Goal: Transaction & Acquisition: Purchase product/service

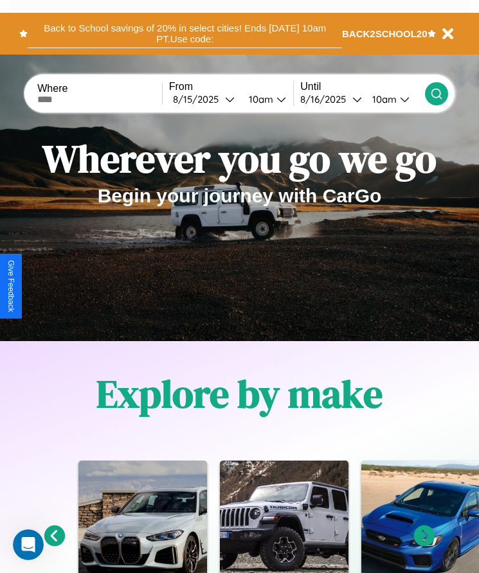
click at [184, 33] on button "Back to School savings of 20% in select cities! Ends 9/1 at 10am PT. Use code:" at bounding box center [185, 33] width 314 height 29
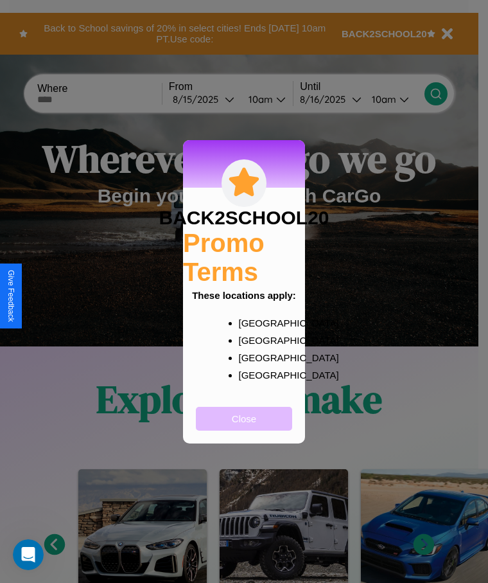
click at [244, 427] on button "Close" at bounding box center [244, 419] width 96 height 24
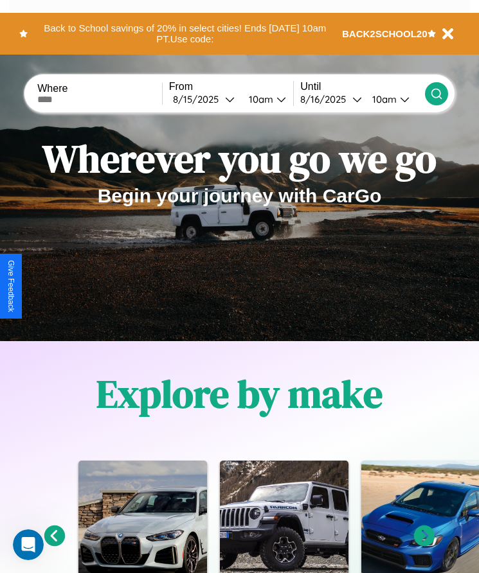
click at [101, 99] on input "text" at bounding box center [99, 99] width 125 height 10
type input "**********"
click at [207, 99] on div "8 / 15 / 2025" at bounding box center [199, 99] width 52 height 12
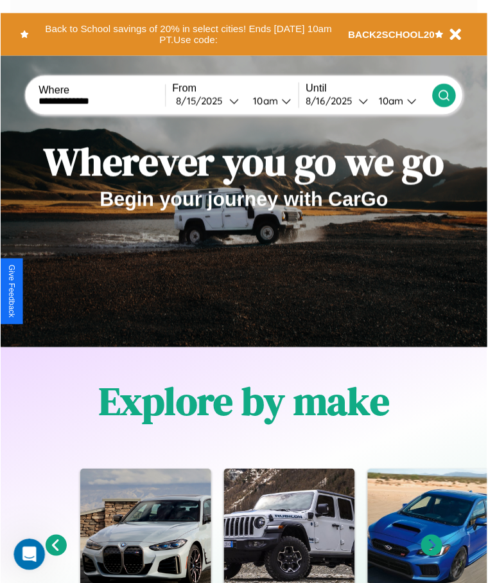
select select "*"
select select "****"
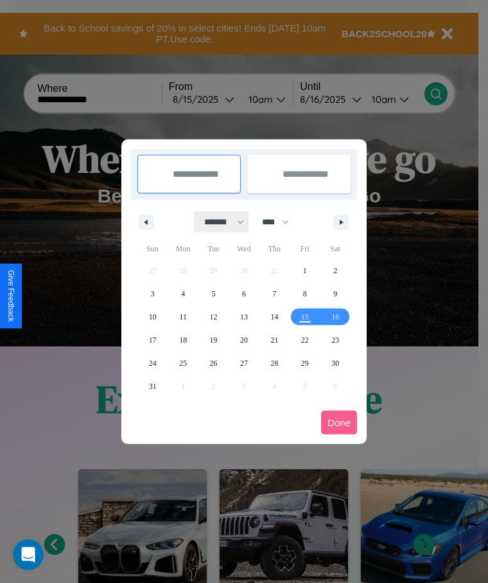
click at [218, 222] on select "******* ******** ***** ***** *** **** **** ****** ********* ******* ******** **…" at bounding box center [222, 221] width 55 height 21
select select "*"
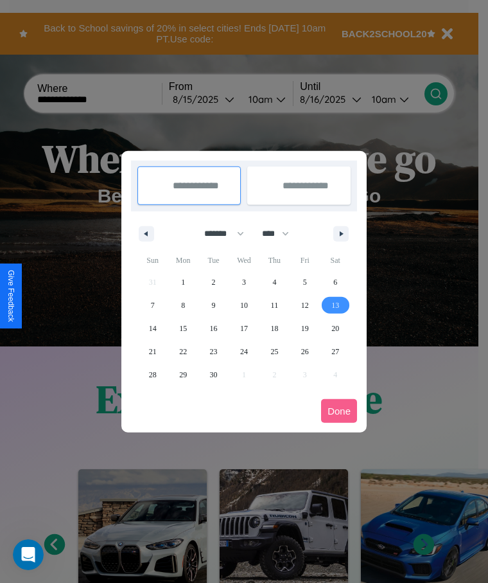
click at [335, 305] on span "13" at bounding box center [336, 305] width 8 height 23
type input "**********"
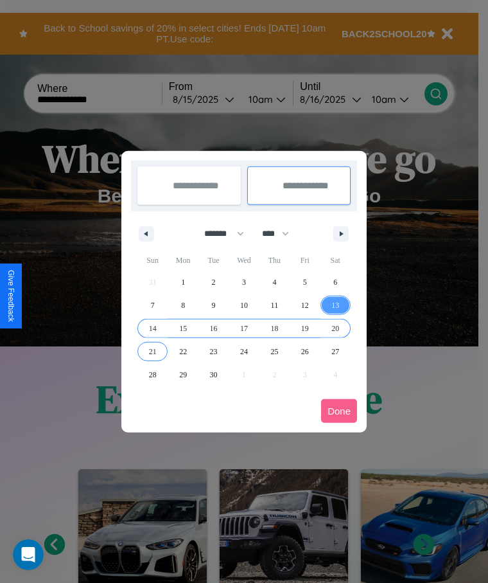
click at [152, 351] on span "21" at bounding box center [153, 351] width 8 height 23
type input "**********"
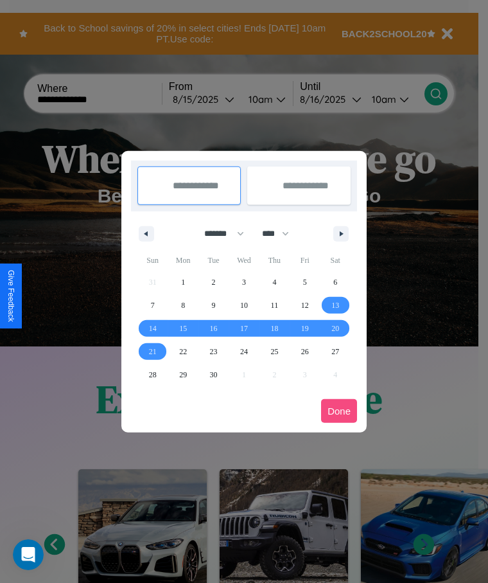
click at [339, 411] on button "Done" at bounding box center [339, 411] width 36 height 24
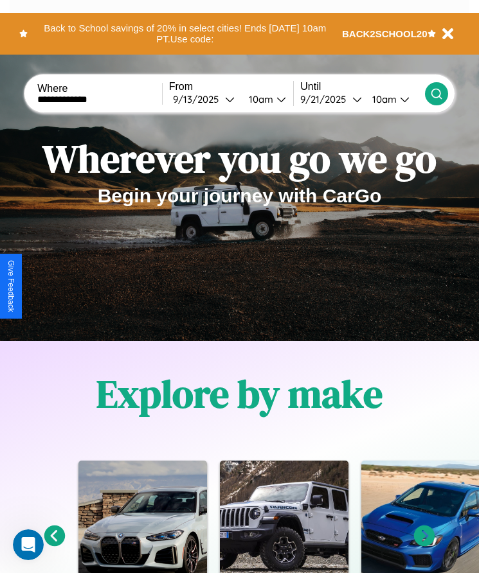
click at [263, 99] on div "10am" at bounding box center [259, 99] width 34 height 12
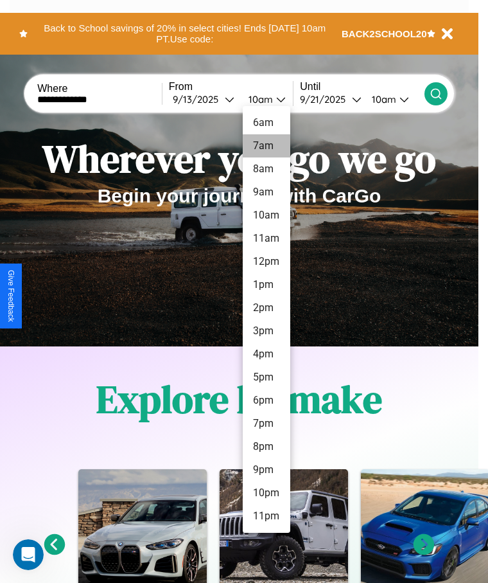
click at [266, 146] on li "7am" at bounding box center [267, 145] width 48 height 23
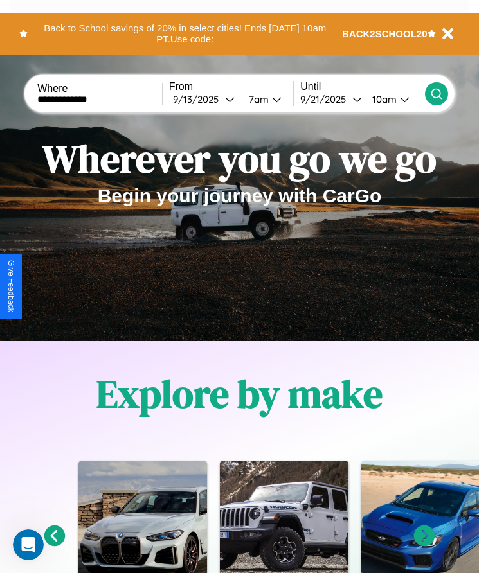
click at [436, 93] on icon at bounding box center [436, 93] width 13 height 13
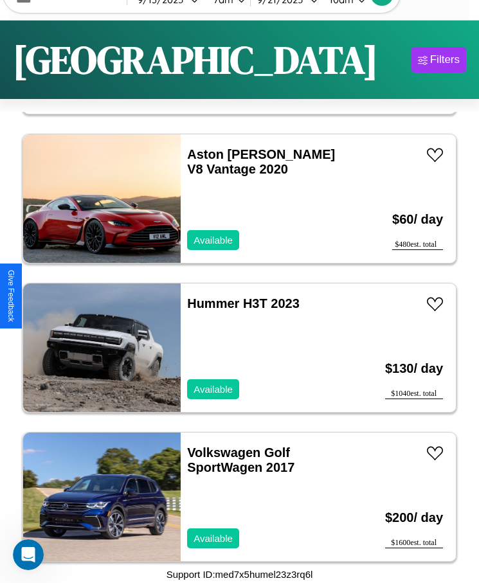
scroll to position [606, 0]
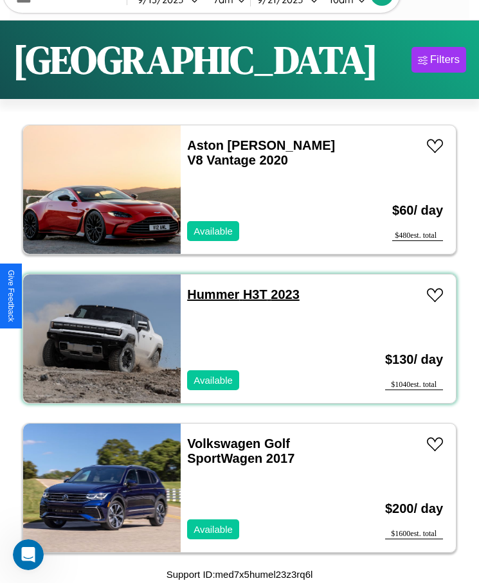
click at [209, 294] on link "Hummer H3T 2023" at bounding box center [243, 294] width 112 height 14
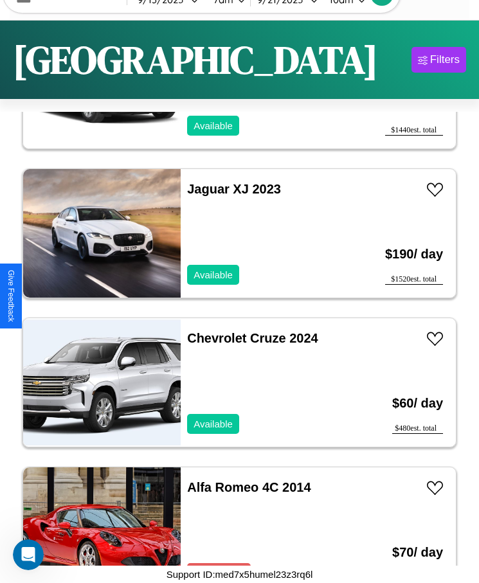
scroll to position [8954, 0]
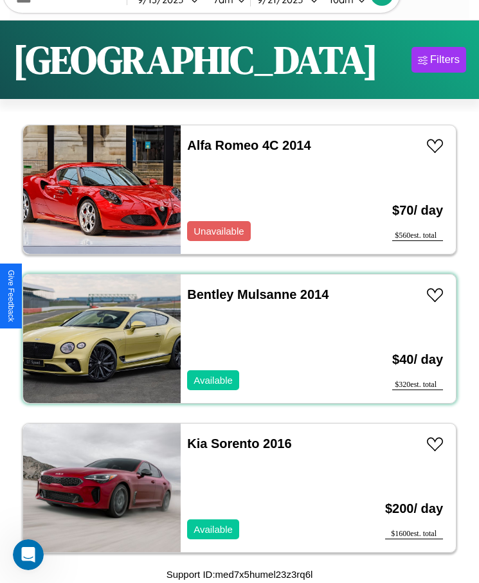
click at [235, 339] on div "Bentley Mulsanne 2014 Available" at bounding box center [266, 338] width 170 height 129
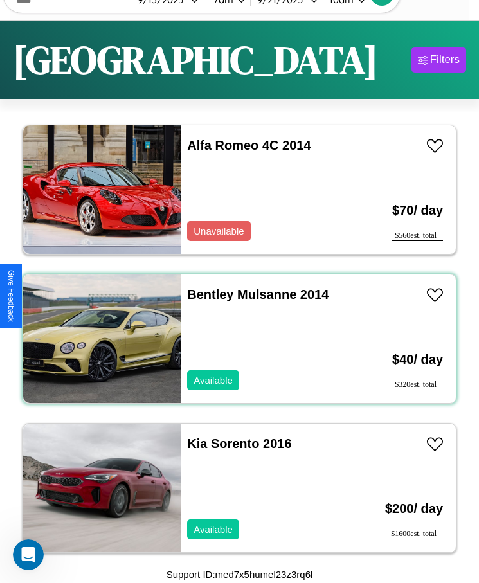
click at [235, 339] on div "Bentley Mulsanne 2014 Available" at bounding box center [266, 338] width 170 height 129
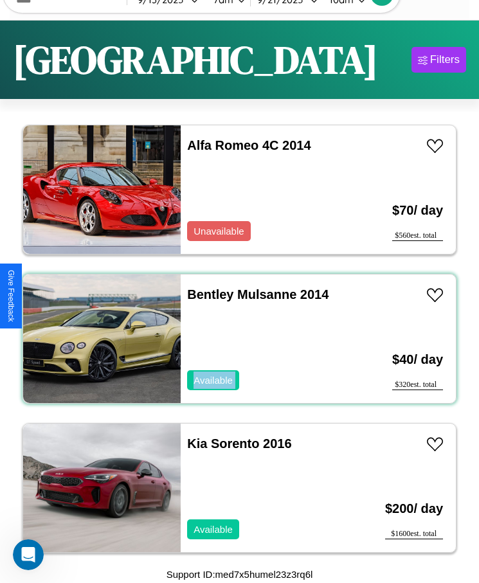
click at [235, 339] on div "Bentley Mulsanne 2014 Available" at bounding box center [266, 338] width 170 height 129
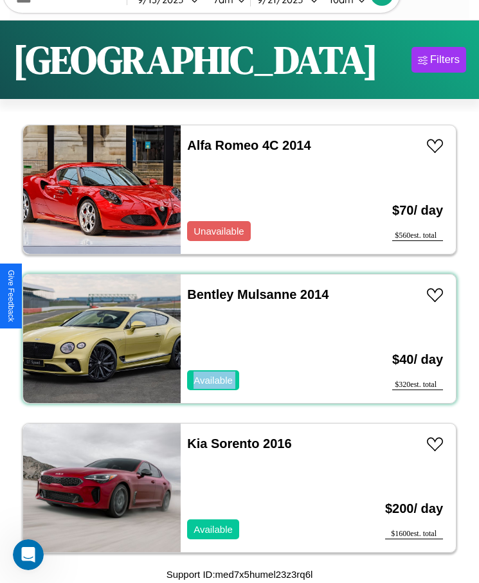
click at [235, 339] on div "Bentley Mulsanne 2014 Available" at bounding box center [266, 338] width 170 height 129
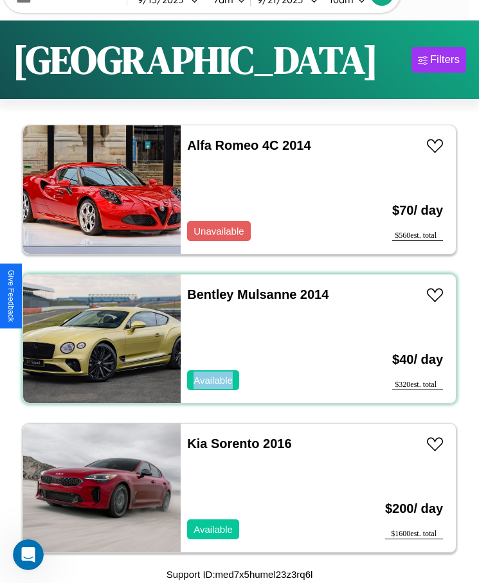
click at [235, 339] on div "Bentley Mulsanne 2014 Available" at bounding box center [266, 338] width 170 height 129
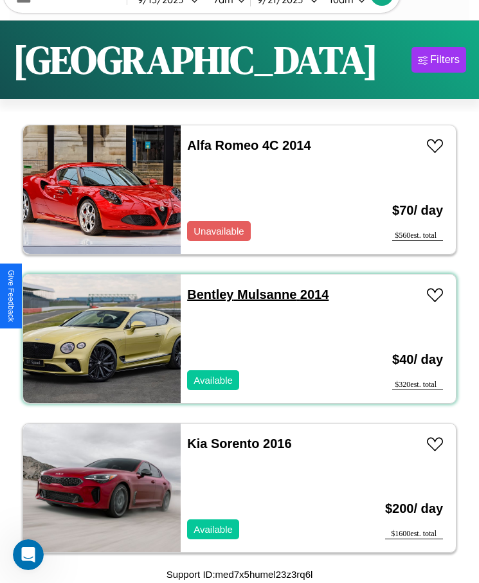
click at [206, 294] on link "Bentley Mulsanne 2014" at bounding box center [257, 294] width 141 height 14
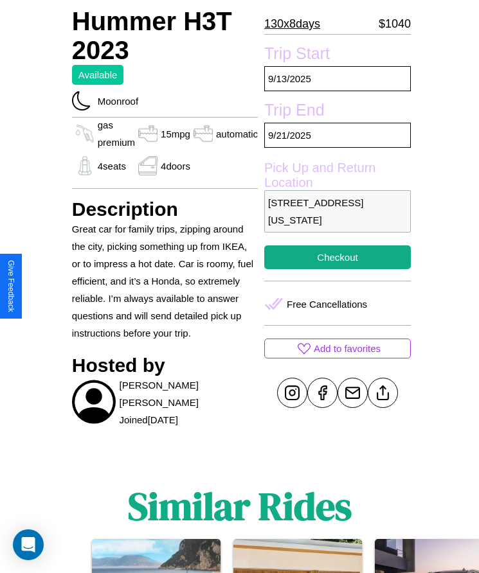
scroll to position [364, 0]
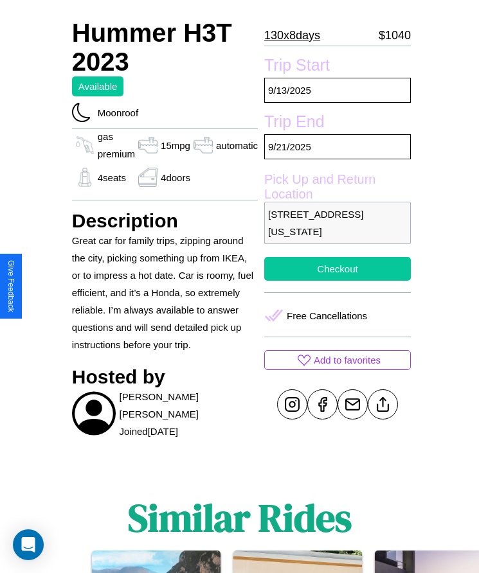
click at [332, 281] on button "Checkout" at bounding box center [337, 269] width 147 height 24
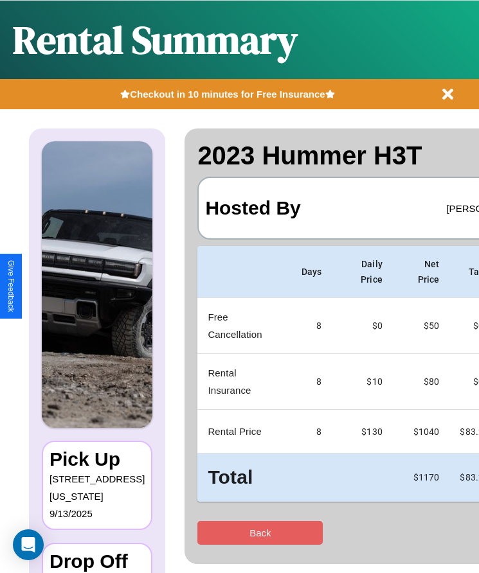
scroll to position [0, 76]
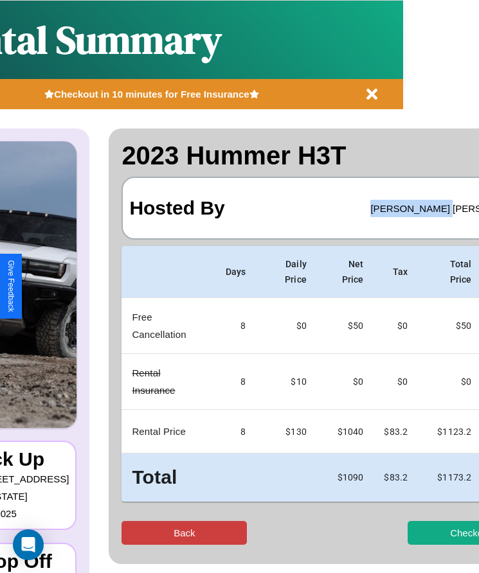
click at [134, 533] on button "Back" at bounding box center [183, 533] width 125 height 24
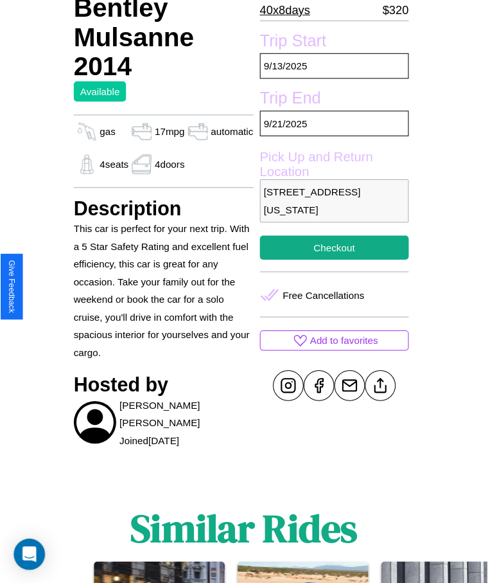
scroll to position [370, 0]
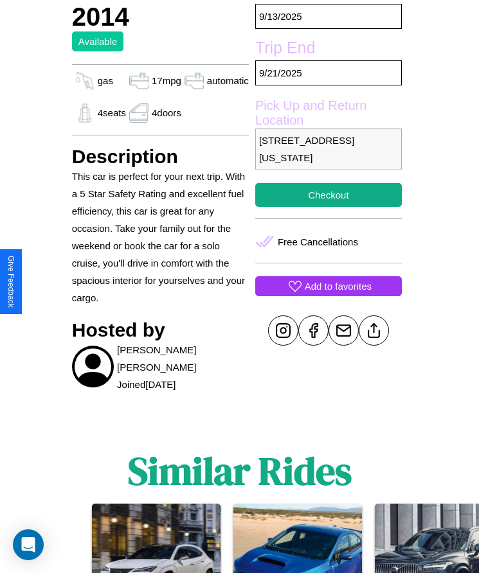
click at [327, 286] on p "Add to favorites" at bounding box center [338, 286] width 67 height 17
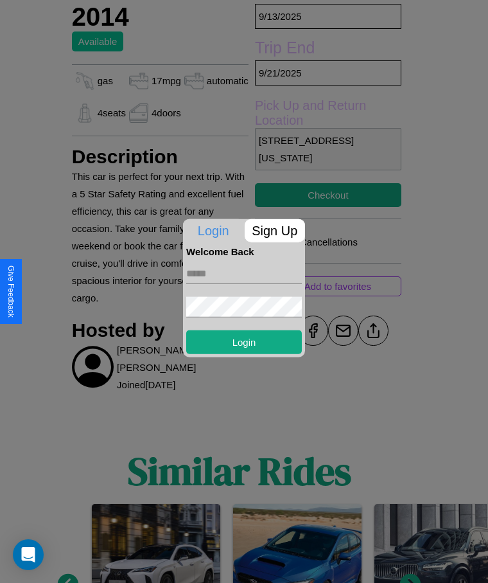
click at [274, 230] on p "Sign Up" at bounding box center [275, 229] width 61 height 23
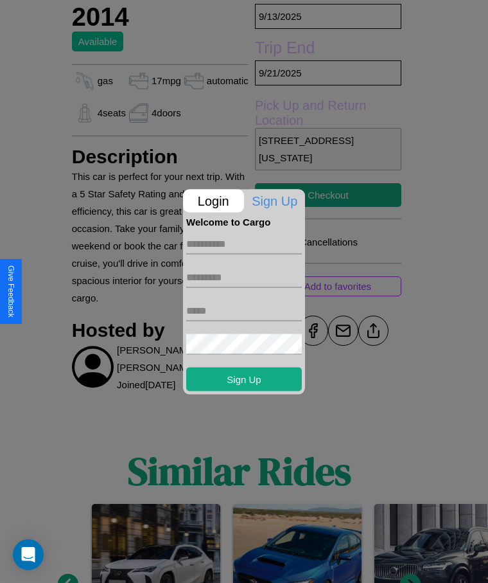
click at [244, 244] on input "text" at bounding box center [244, 243] width 116 height 21
type input "********"
click at [244, 277] on input "text" at bounding box center [244, 277] width 116 height 21
type input "***"
click at [244, 310] on input "text" at bounding box center [244, 310] width 116 height 21
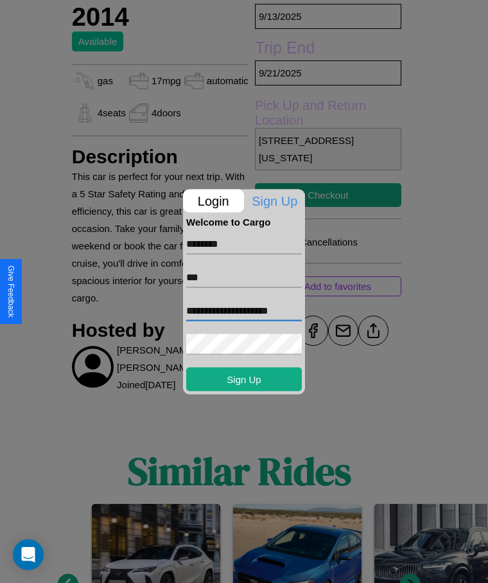
scroll to position [0, 3]
type input "**********"
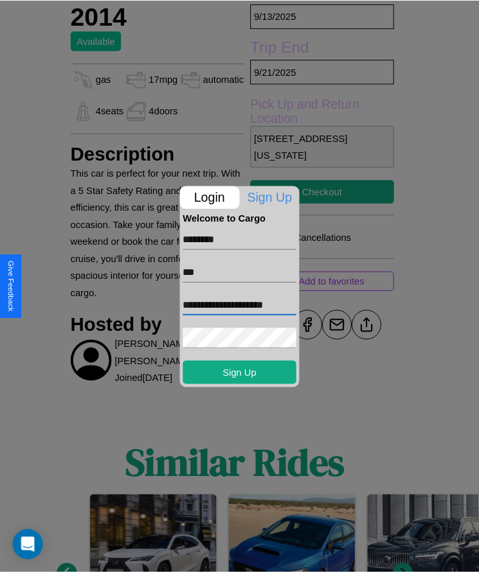
scroll to position [0, 0]
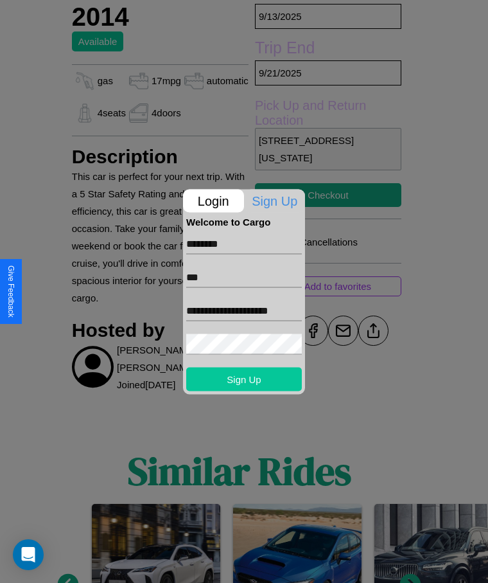
click at [244, 378] on button "Sign Up" at bounding box center [244, 379] width 116 height 24
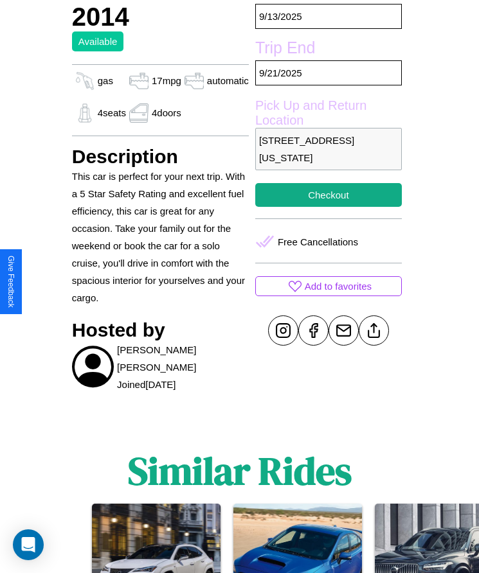
scroll to position [233, 0]
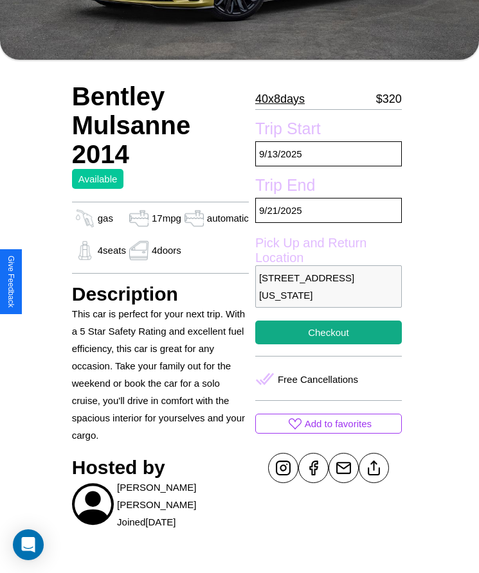
click at [327, 287] on p "1255 Elm Street San Francisco California 71977 United States" at bounding box center [328, 286] width 147 height 42
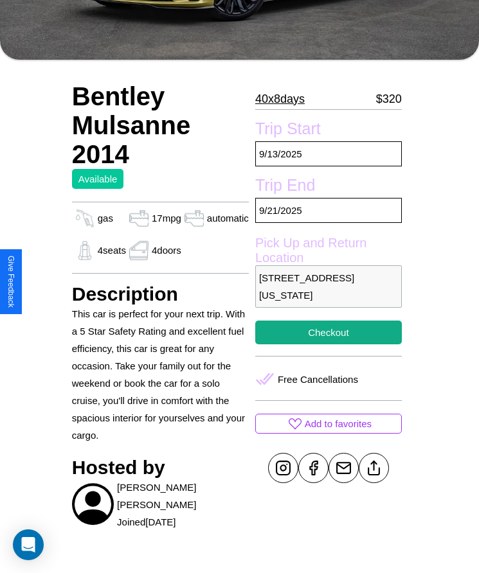
click at [327, 287] on p "1255 Elm Street San Francisco California 71977 United States" at bounding box center [328, 286] width 147 height 42
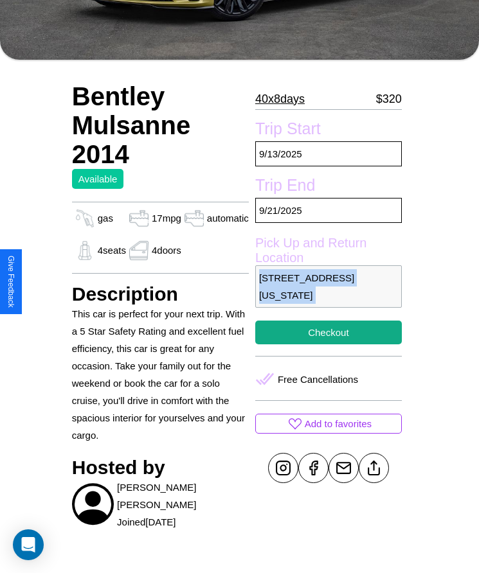
click at [327, 287] on p "1255 Elm Street San Francisco California 71977 United States" at bounding box center [328, 286] width 147 height 42
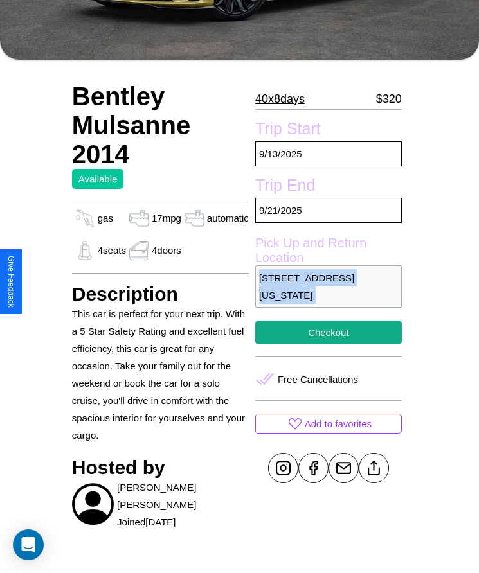
click at [327, 287] on p "1255 Elm Street San Francisco California 71977 United States" at bounding box center [328, 286] width 147 height 42
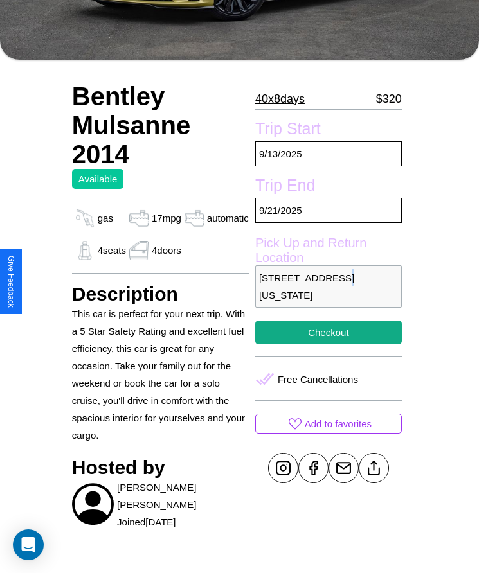
click at [327, 287] on p "1255 Elm Street San Francisco California 71977 United States" at bounding box center [328, 286] width 147 height 42
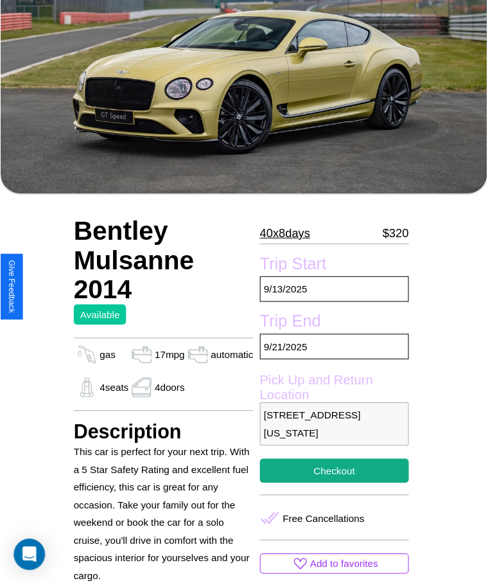
scroll to position [100, 0]
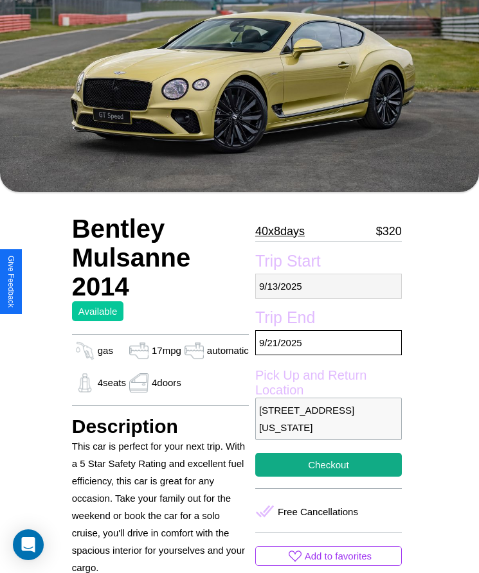
click at [327, 286] on p "9 / 13 / 2025" at bounding box center [328, 286] width 147 height 25
select select "*"
select select "****"
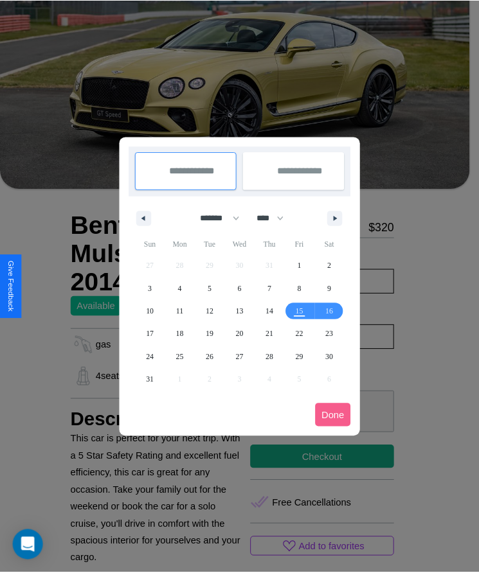
scroll to position [0, 0]
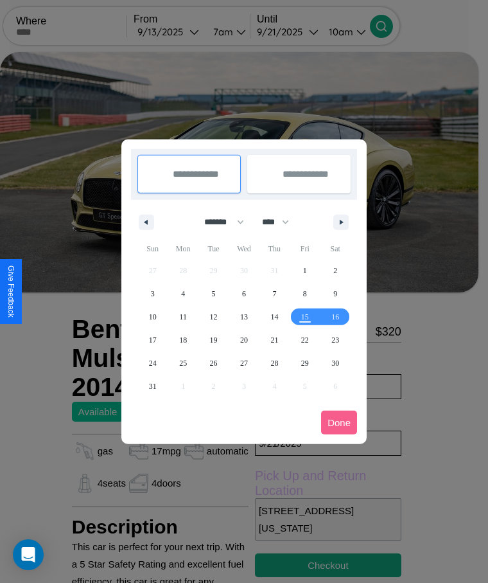
click at [186, 31] on div at bounding box center [244, 291] width 488 height 583
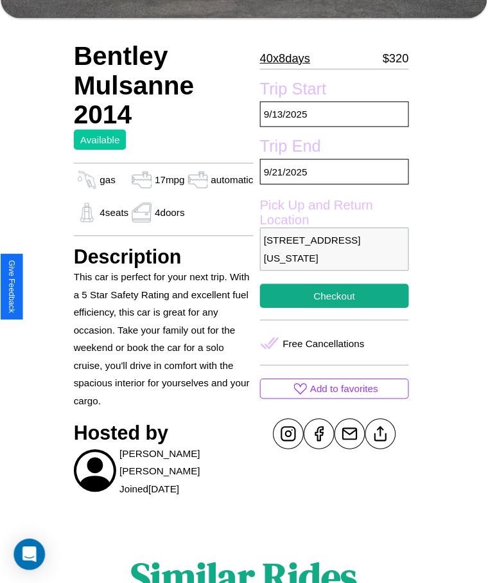
scroll to position [279, 0]
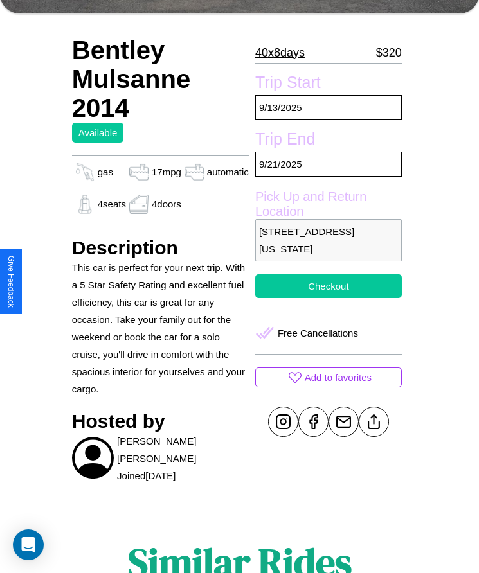
click at [327, 286] on button "Checkout" at bounding box center [328, 286] width 147 height 24
